Goal: Find specific page/section: Find specific page/section

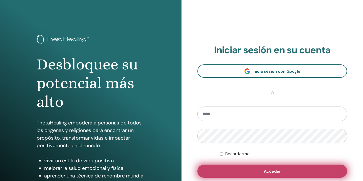
type input "**********"
click at [272, 170] on span "Acceder" at bounding box center [272, 171] width 17 height 5
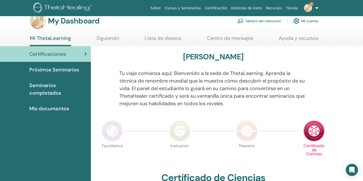
scroll to position [10, 0]
click at [263, 21] on link "Tablero del instructor" at bounding box center [259, 20] width 44 height 11
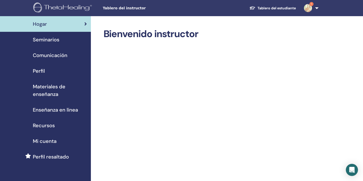
click at [56, 42] on span "Seminarios" at bounding box center [46, 40] width 27 height 8
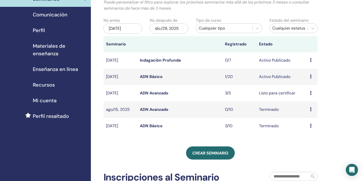
scroll to position [41, 0]
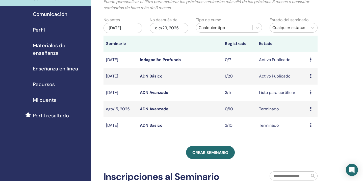
click at [157, 76] on link "ADN Básico" at bounding box center [151, 75] width 23 height 5
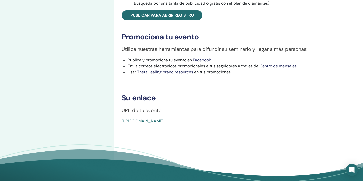
scroll to position [193, 0]
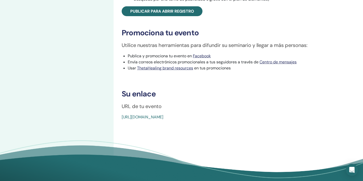
drag, startPoint x: 238, startPoint y: 117, endPoint x: 178, endPoint y: 104, distance: 61.3
copy div "[URL][DOMAIN_NAME]"
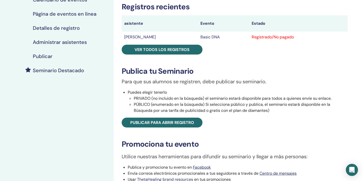
scroll to position [0, 0]
